Goal: Find contact information: Find contact information

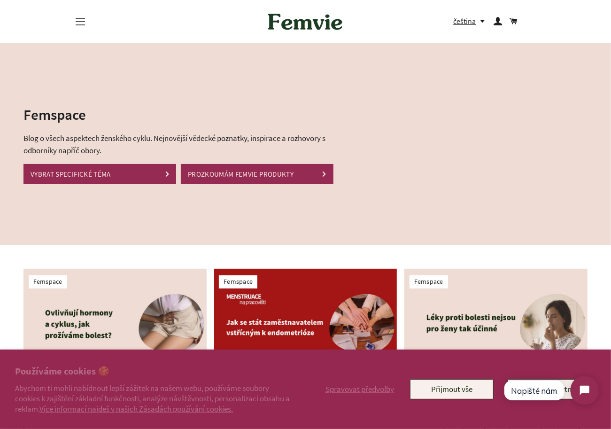
click at [80, 24] on span "button" at bounding box center [80, 24] width 9 height 1
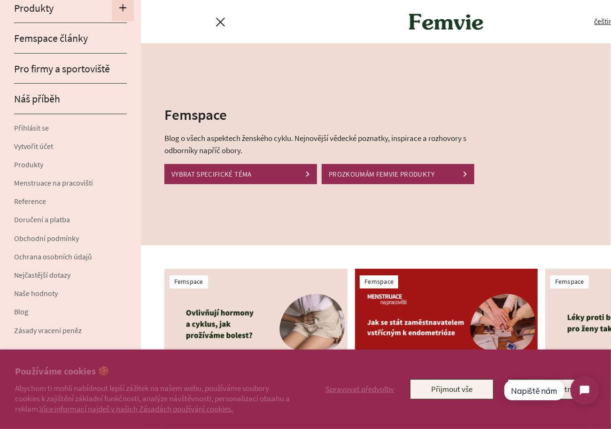
click at [119, 8] on span "button" at bounding box center [123, 8] width 8 height 13
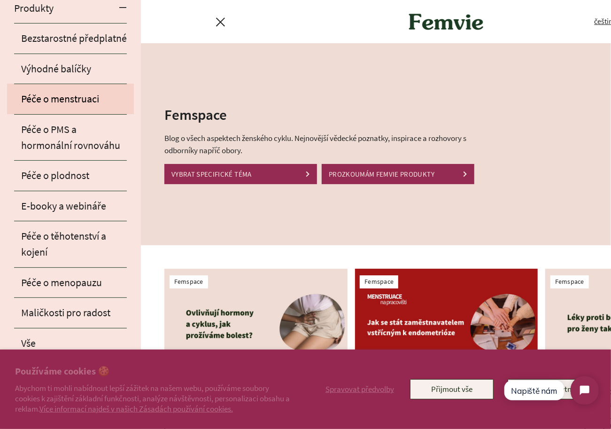
click at [79, 94] on link "Péče o menstruaci" at bounding box center [70, 99] width 127 height 30
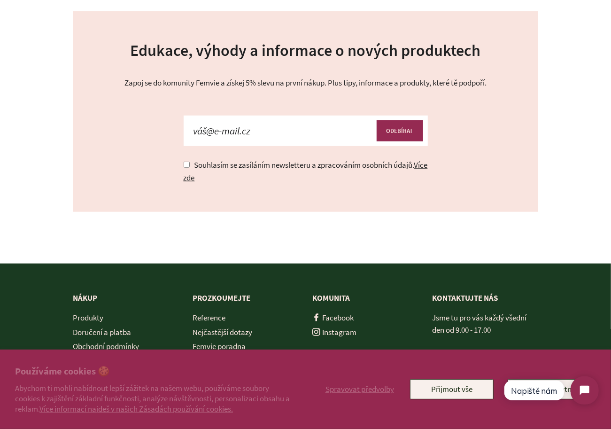
scroll to position [2226, 0]
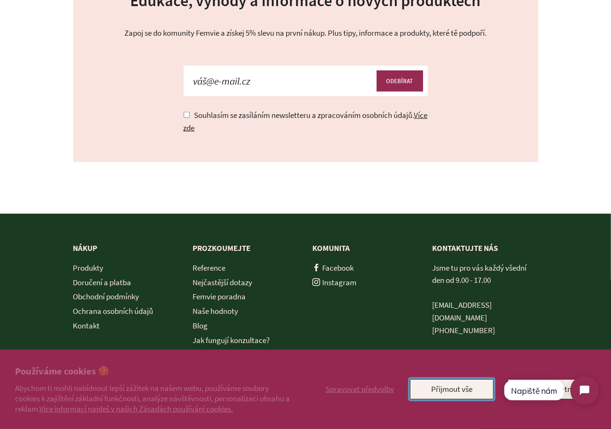
click at [469, 389] on button "Přijmout vše" at bounding box center [452, 389] width 84 height 20
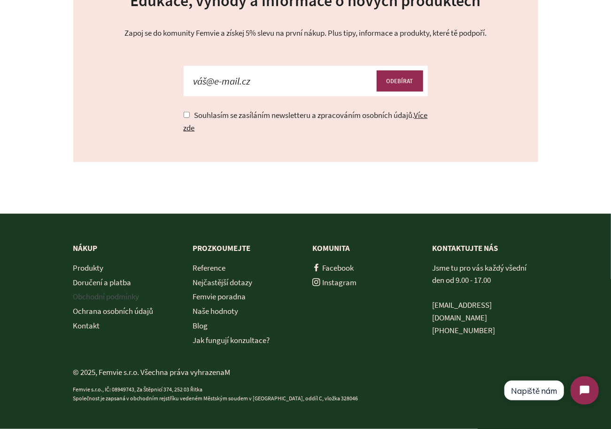
click at [101, 297] on link "Obchodní podmínky" at bounding box center [106, 296] width 66 height 10
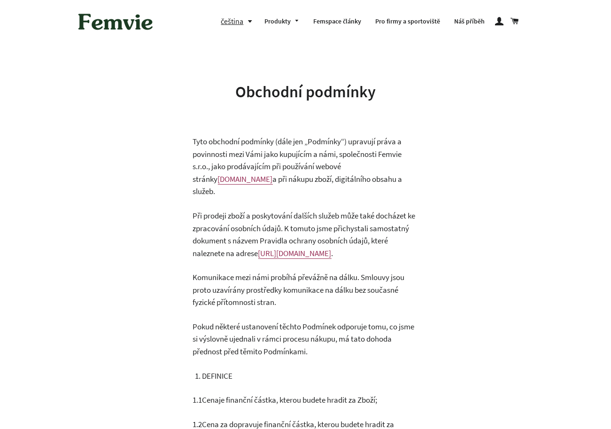
click at [253, 23] on button "čeština" at bounding box center [239, 21] width 37 height 13
click at [245, 61] on link "English" at bounding box center [241, 61] width 24 height 13
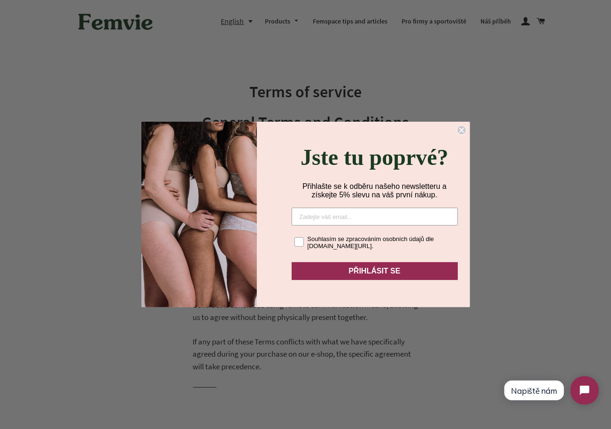
click at [463, 126] on circle "Close dialog" at bounding box center [461, 130] width 9 height 9
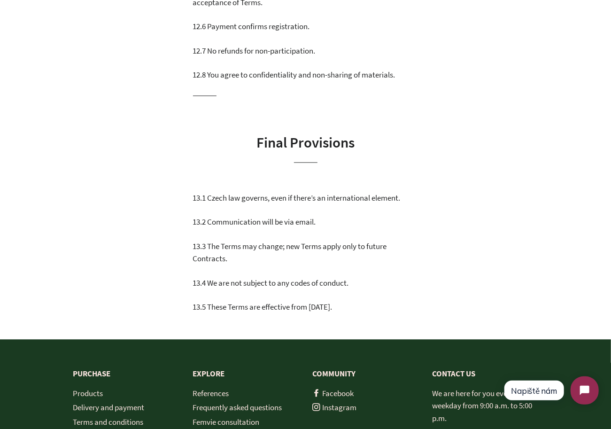
scroll to position [4719, 0]
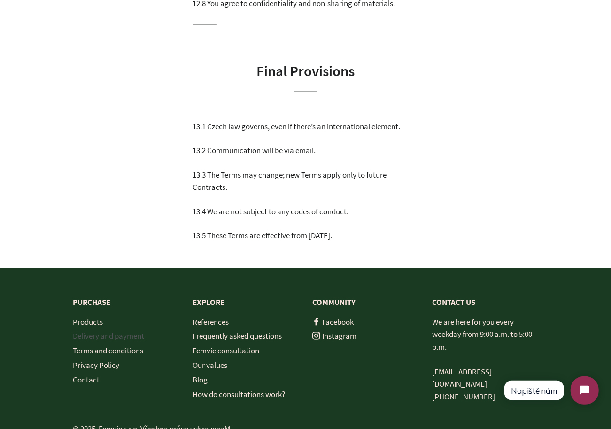
click at [131, 330] on link "Delivery and payment" at bounding box center [108, 335] width 71 height 10
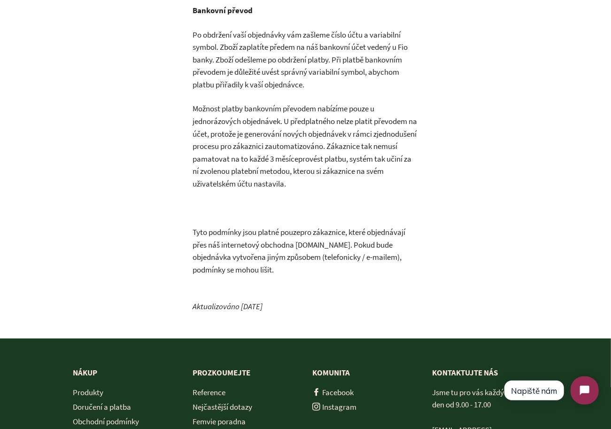
scroll to position [1013, 0]
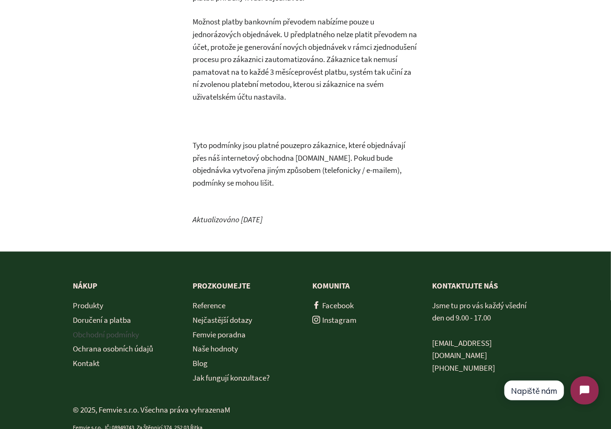
click at [108, 329] on link "Obchodní podmínky" at bounding box center [106, 334] width 66 height 10
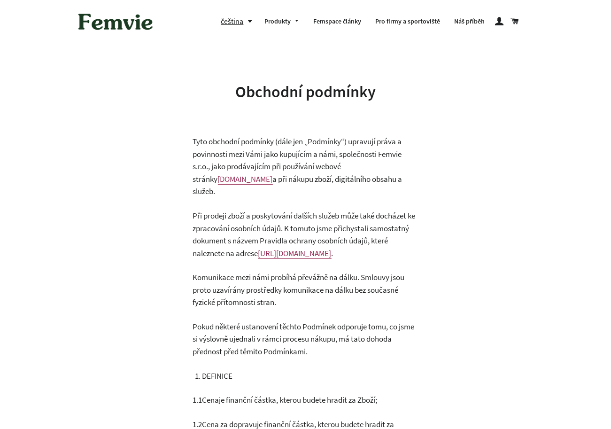
click at [245, 23] on button "čeština" at bounding box center [239, 21] width 37 height 13
click at [244, 56] on link "English" at bounding box center [241, 61] width 24 height 13
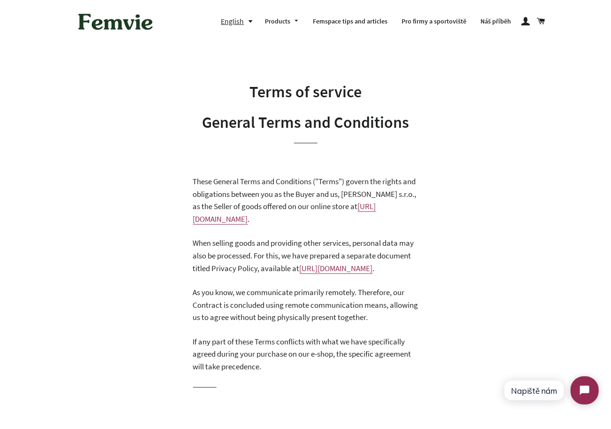
click at [117, 25] on img at bounding box center [115, 21] width 84 height 29
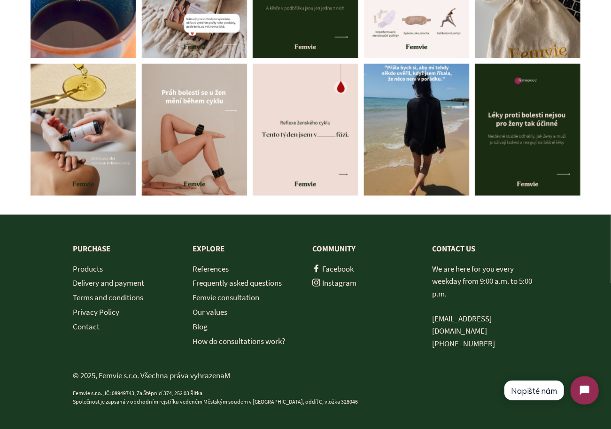
scroll to position [4131, 0]
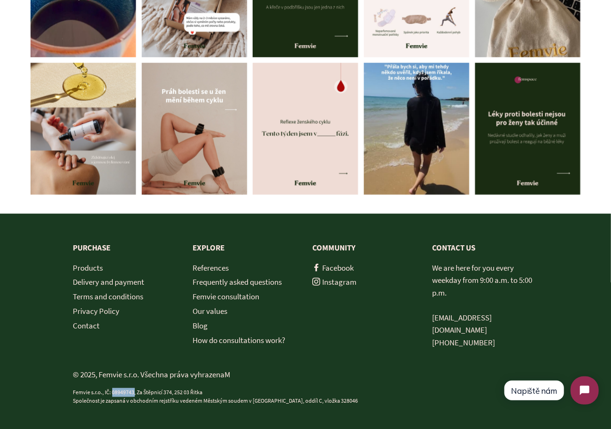
drag, startPoint x: 112, startPoint y: 390, endPoint x: 135, endPoint y: 390, distance: 22.5
click at [135, 390] on p "Femvie s.r.o., IČ: 08949743, Za Štěpnicí 374, 252 03 Řitka Společnost je zapsan…" at bounding box center [305, 397] width 465 height 18
copy p "08949743"
drag, startPoint x: 209, startPoint y: 389, endPoint x: 72, endPoint y: 391, distance: 137.6
click at [72, 391] on div "Purchase Products Delivery and payment Terms and conditions Privacy Policy Cont…" at bounding box center [305, 323] width 493 height 163
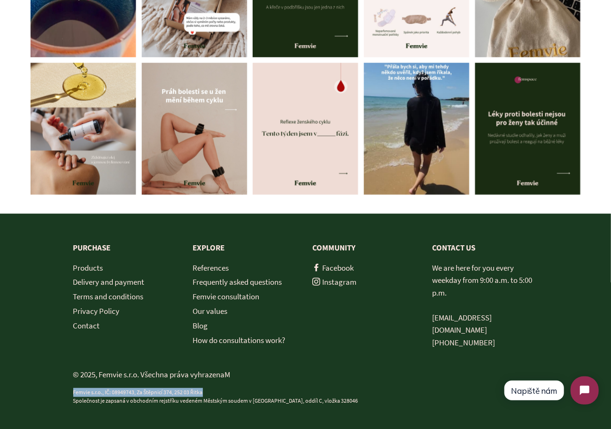
copy p "Femvie s.r.o., IČ: 08949743, Za Štěpnicí 374, 252 03 Řitka"
